Goal: Use online tool/utility: Use online tool/utility

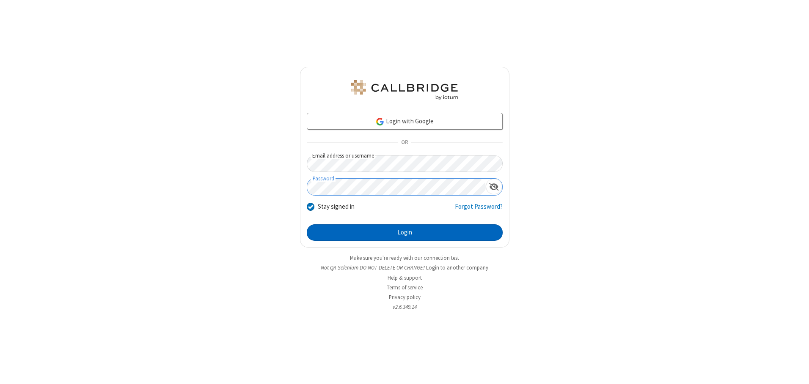
click at [404, 233] on button "Login" at bounding box center [405, 233] width 196 height 17
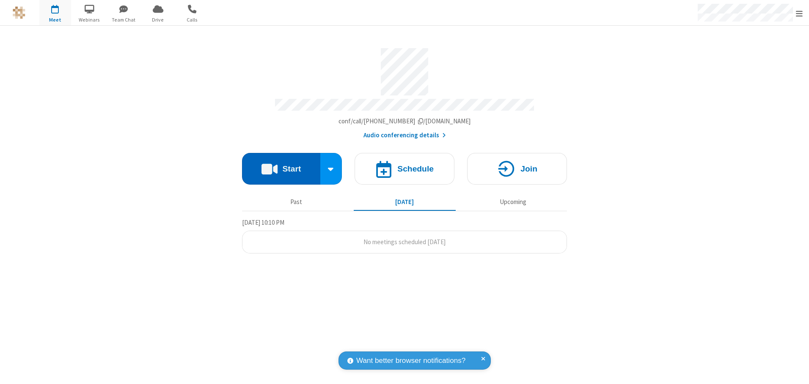
click at [281, 166] on button "Start" at bounding box center [281, 169] width 78 height 32
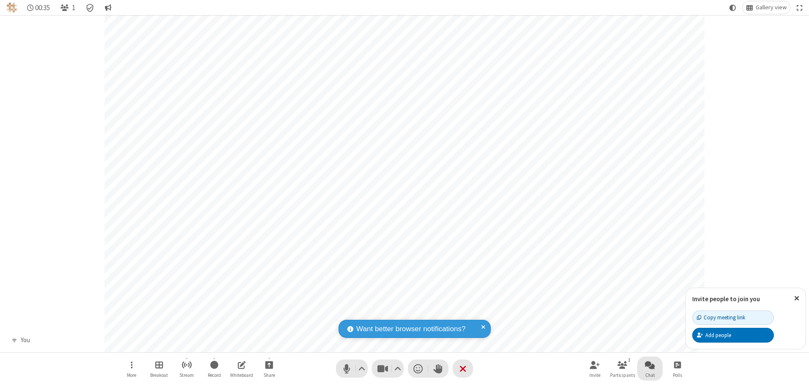
click at [650, 365] on span "Open chat" at bounding box center [650, 365] width 10 height 11
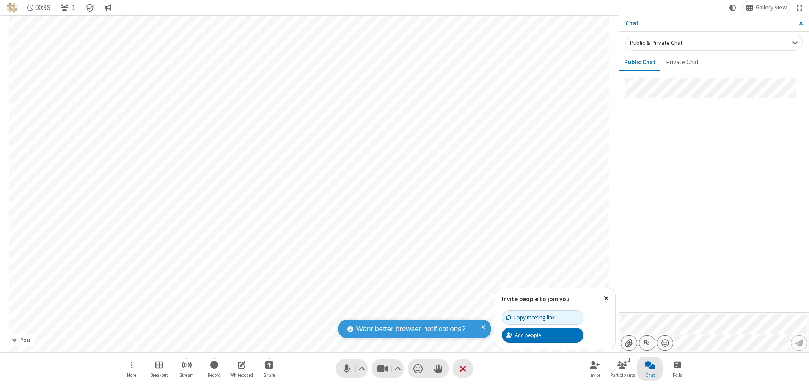
type input "C:\fakepath\doc_test.docx"
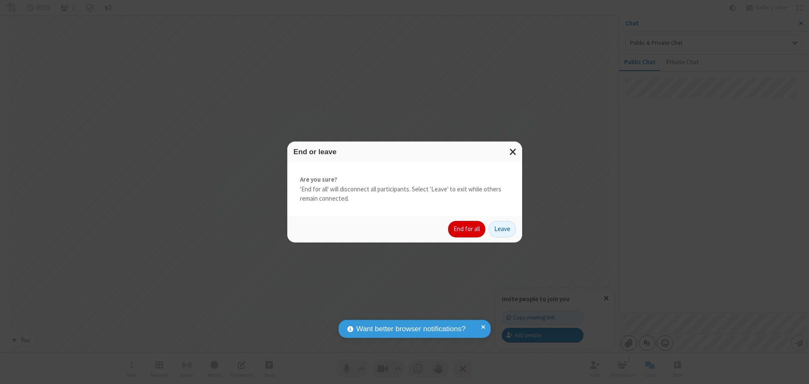
click at [467, 229] on button "End for all" at bounding box center [466, 229] width 37 height 17
